Goal: Transaction & Acquisition: Purchase product/service

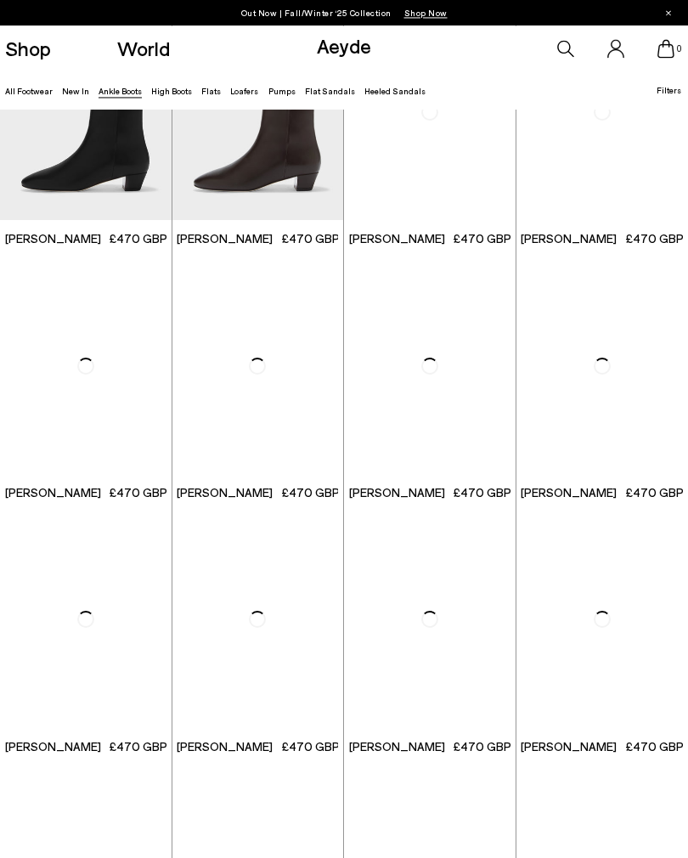
scroll to position [1883, 0]
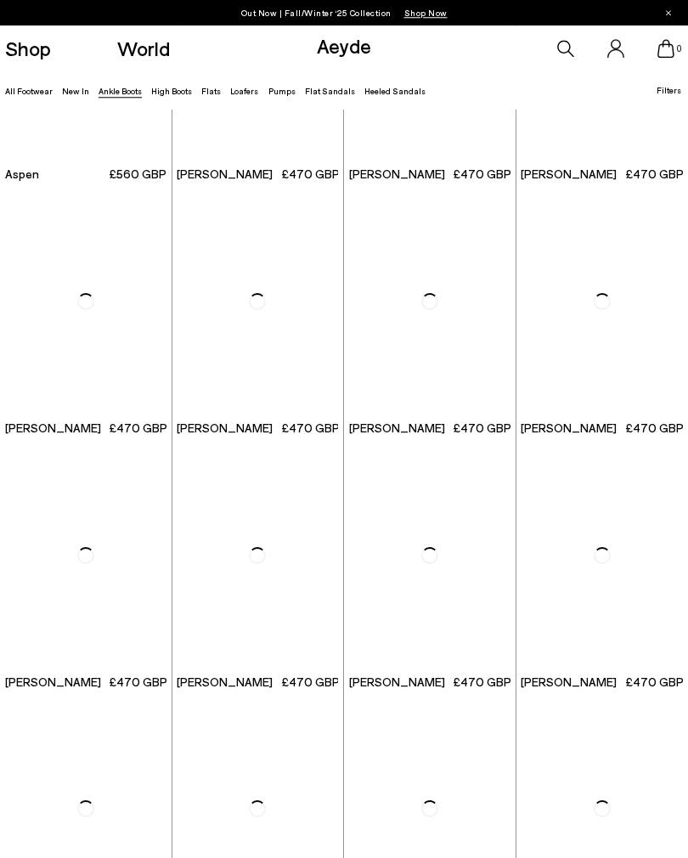
scroll to position [4231, 0]
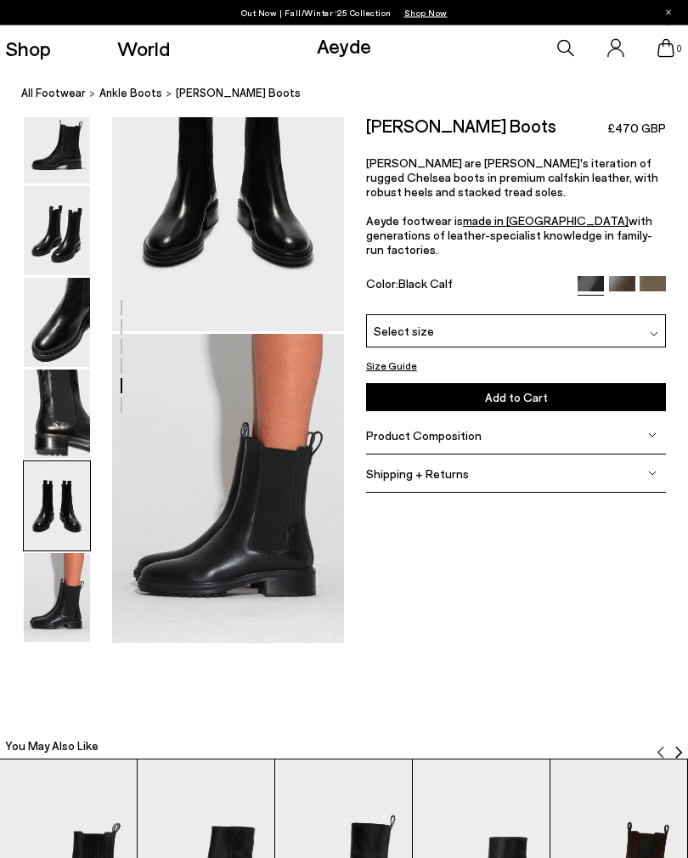
scroll to position [1341, 0]
